Goal: Task Accomplishment & Management: Manage account settings

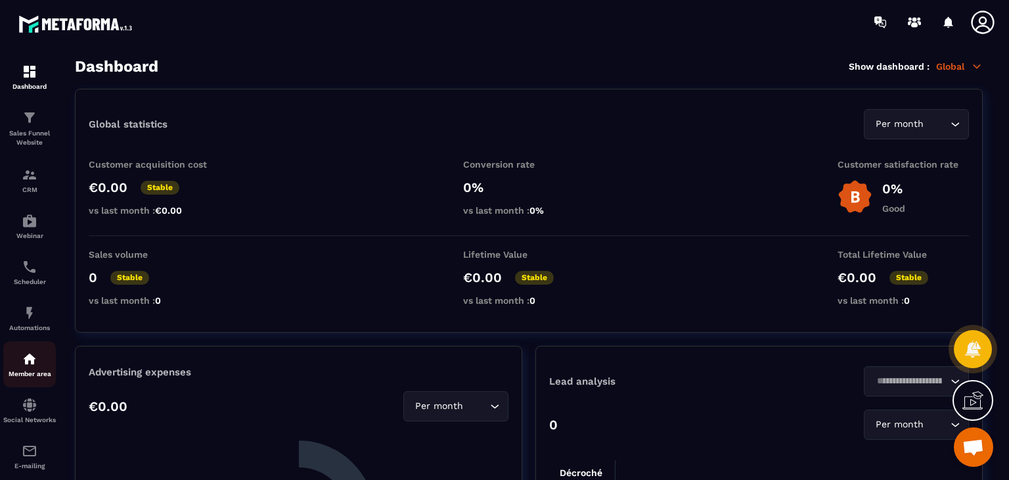
click at [28, 362] on img at bounding box center [30, 359] width 16 height 16
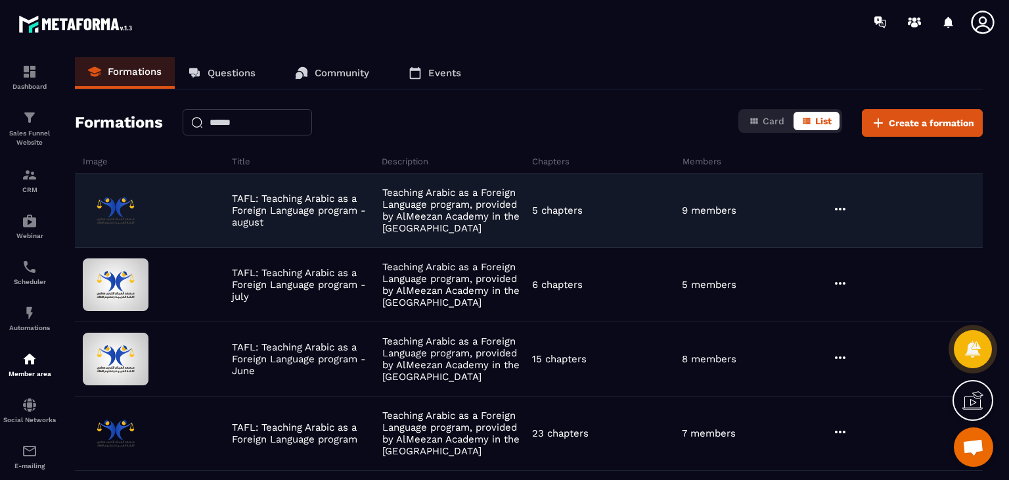
click at [683, 217] on div "TAFL: Teaching Arabic as a Foreign Language program - august Teaching Arabic as…" at bounding box center [529, 210] width 908 height 74
click at [205, 213] on figure at bounding box center [154, 210] width 143 height 53
click at [841, 211] on icon at bounding box center [841, 209] width 16 height 16
click at [857, 234] on button "Edit" at bounding box center [874, 236] width 79 height 24
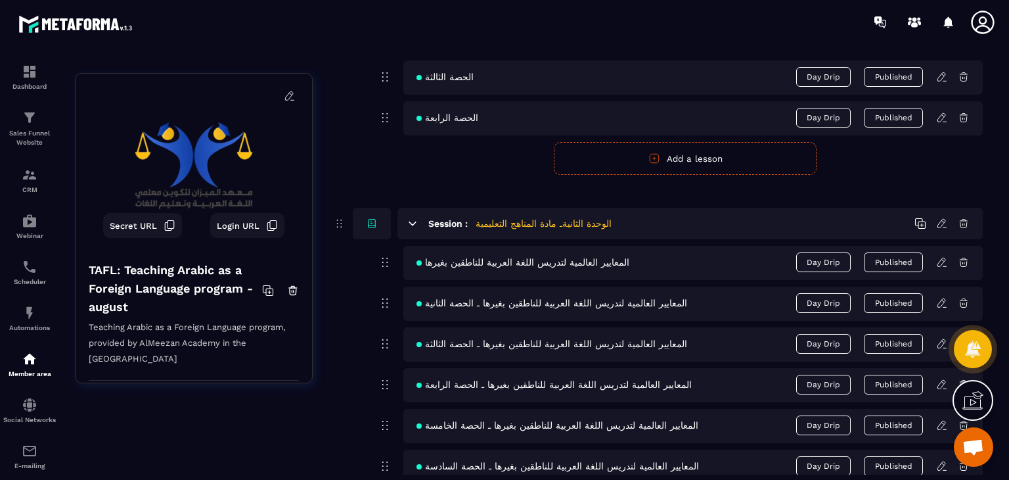
scroll to position [317, 0]
